Goal: Task Accomplishment & Management: Complete application form

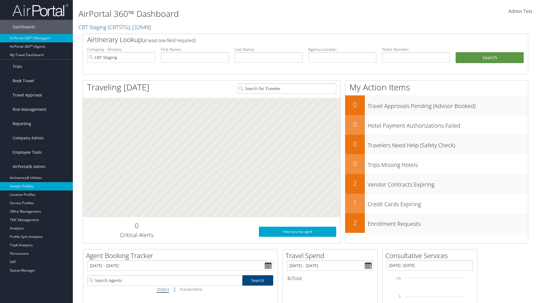
click at [36, 186] on link "Vendor Profiles" at bounding box center [36, 186] width 73 height 8
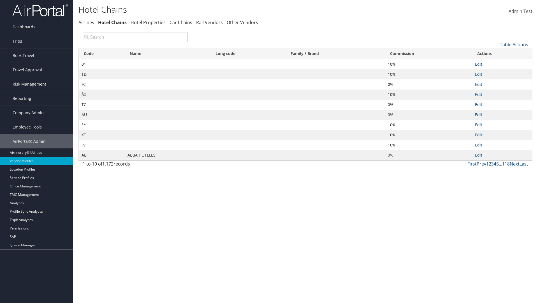
click at [514, 44] on link "Table Actions" at bounding box center [514, 44] width 28 height 6
click at [495, 53] on link "New Record" at bounding box center [495, 53] width 74 height 10
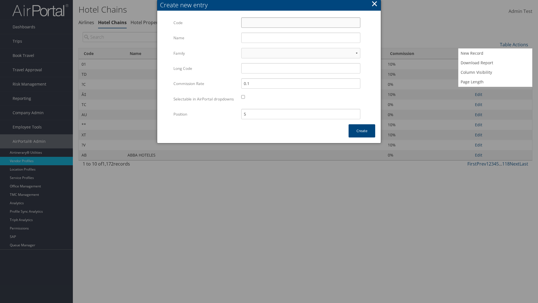
click at [301, 22] on input "Code" at bounding box center [300, 22] width 119 height 10
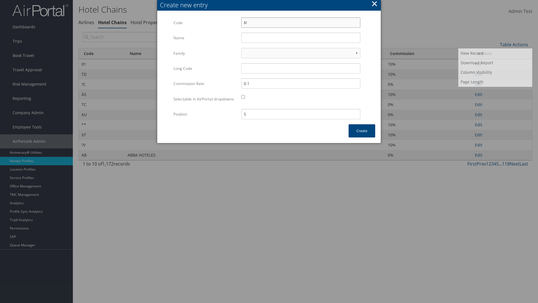
type input "$!"
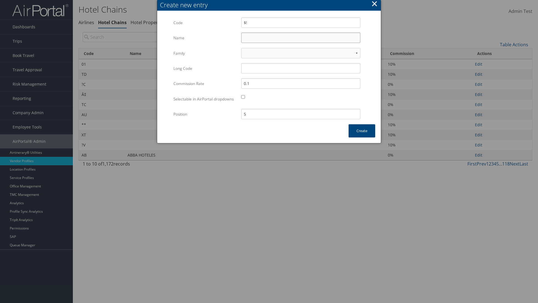
type input "Yotel"
click at [301, 38] on input "Yotel" at bounding box center [300, 37] width 119 height 10
type input "$!"
type input "Yotel"
click at [362, 136] on button "Create" at bounding box center [362, 130] width 27 height 13
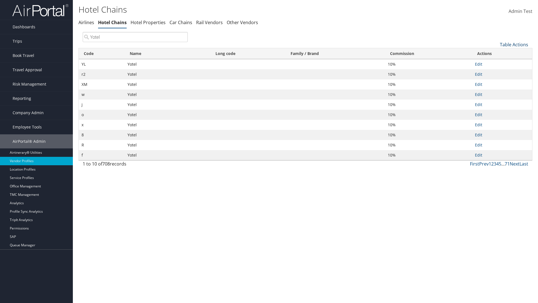
type input "Yotel"
click at [514, 44] on link "Table Actions" at bounding box center [514, 44] width 28 height 6
click at [495, 54] on link "Code" at bounding box center [495, 54] width 74 height 10
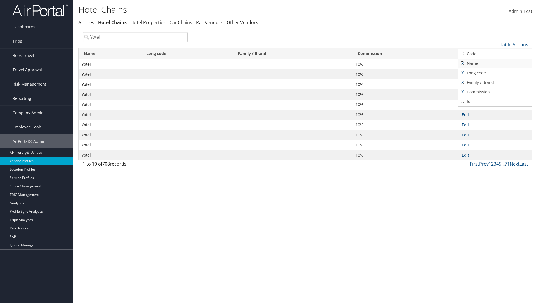
click at [495, 63] on link "Name" at bounding box center [495, 64] width 74 height 10
click at [495, 73] on link "Long code" at bounding box center [495, 73] width 74 height 10
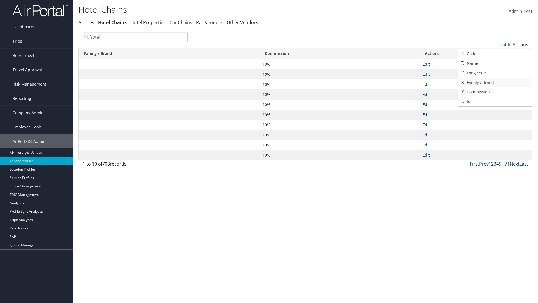
click at [495, 82] on link "Family / Brand" at bounding box center [495, 83] width 74 height 10
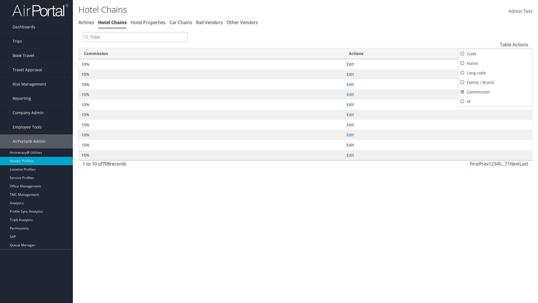
click at [495, 92] on link "Commission" at bounding box center [495, 92] width 74 height 10
click at [269, 151] on div at bounding box center [269, 151] width 538 height 303
